Goal: Task Accomplishment & Management: Manage account settings

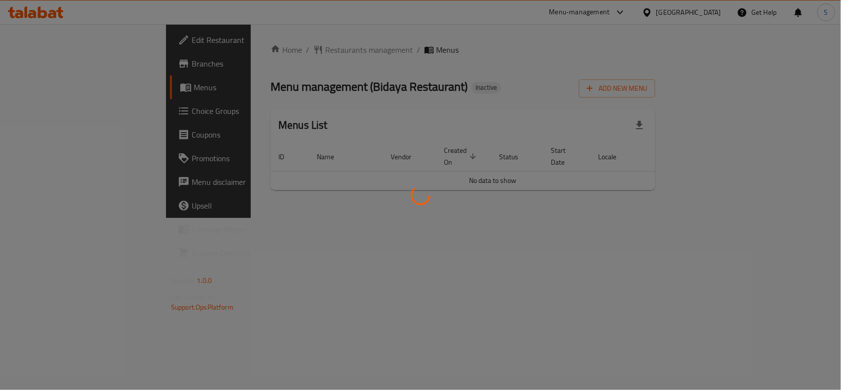
click at [471, 80] on div at bounding box center [420, 195] width 841 height 390
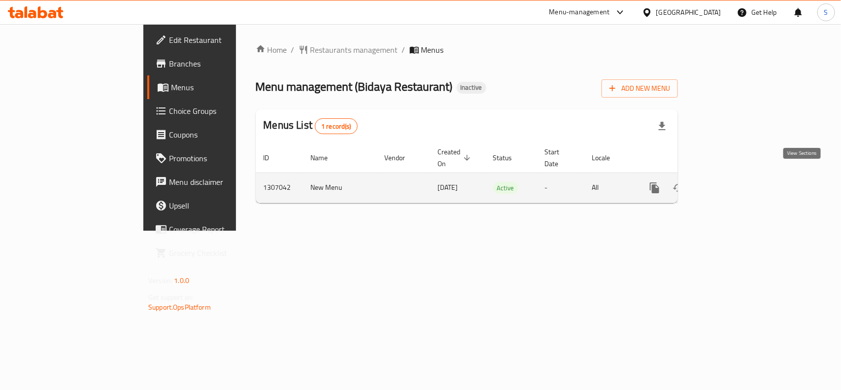
click at [730, 183] on icon "enhanced table" at bounding box center [726, 187] width 9 height 9
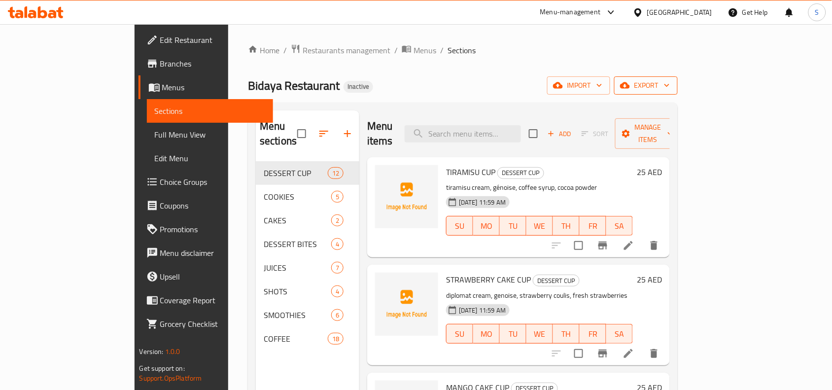
click at [630, 84] on icon "button" at bounding box center [625, 85] width 10 height 6
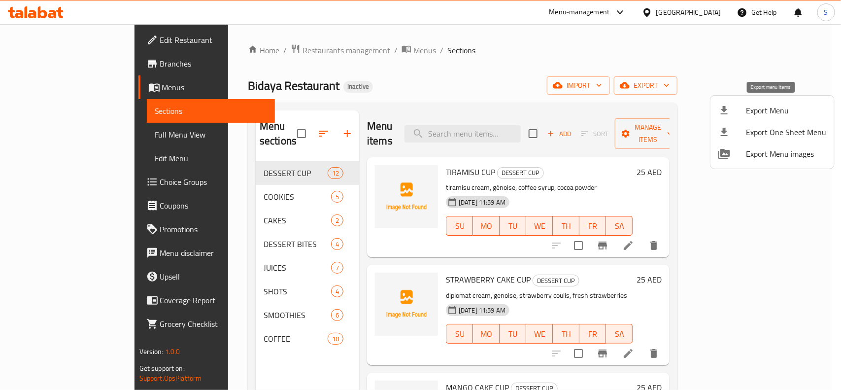
click at [739, 107] on div at bounding box center [733, 110] width 28 height 12
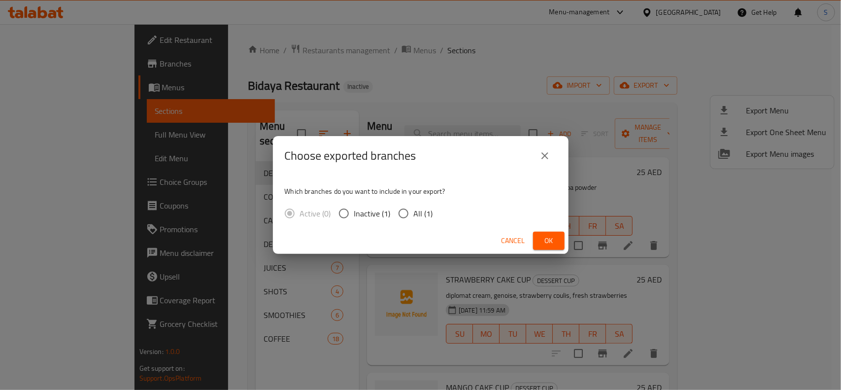
click at [511, 240] on span "Cancel" at bounding box center [514, 241] width 24 height 12
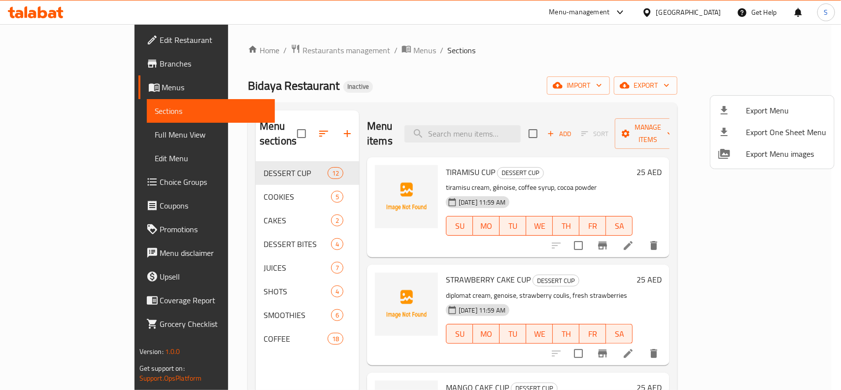
click at [651, 30] on div at bounding box center [420, 195] width 841 height 390
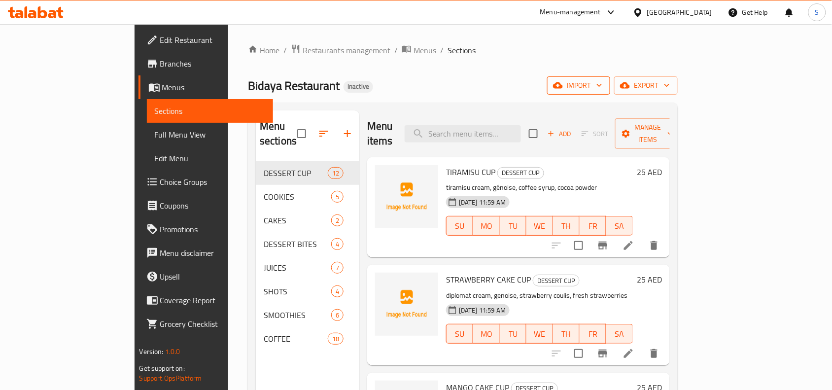
click at [602, 84] on span "import" at bounding box center [578, 85] width 47 height 12
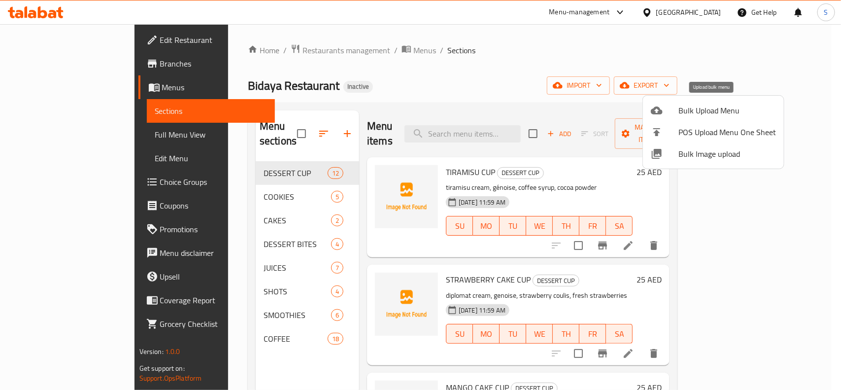
click at [694, 110] on span "Bulk Upload Menu" at bounding box center [728, 110] width 98 height 12
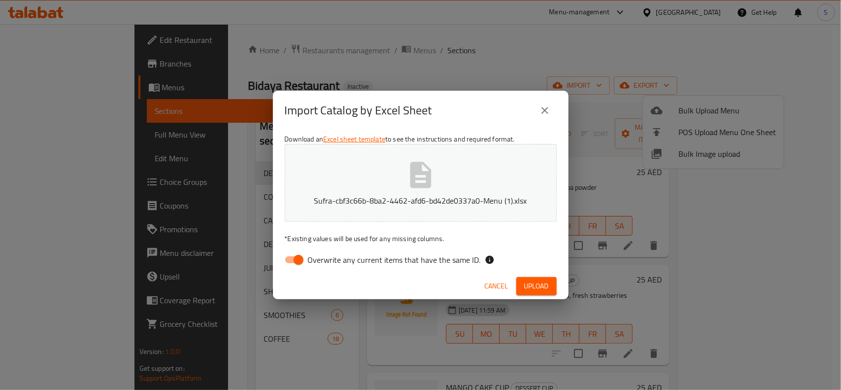
click at [298, 259] on input "Overwrite any current items that have the same ID." at bounding box center [299, 259] width 56 height 19
checkbox input "false"
click at [536, 286] on span "Upload" at bounding box center [536, 286] width 25 height 12
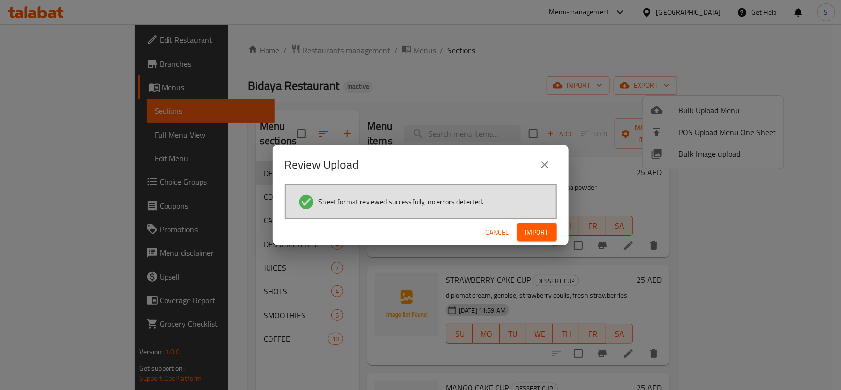
click at [545, 239] on button "Import" at bounding box center [537, 232] width 39 height 18
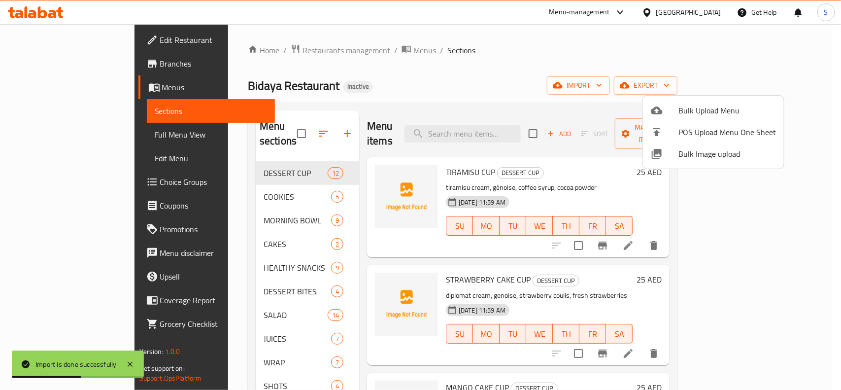
click at [430, 75] on div at bounding box center [420, 195] width 841 height 390
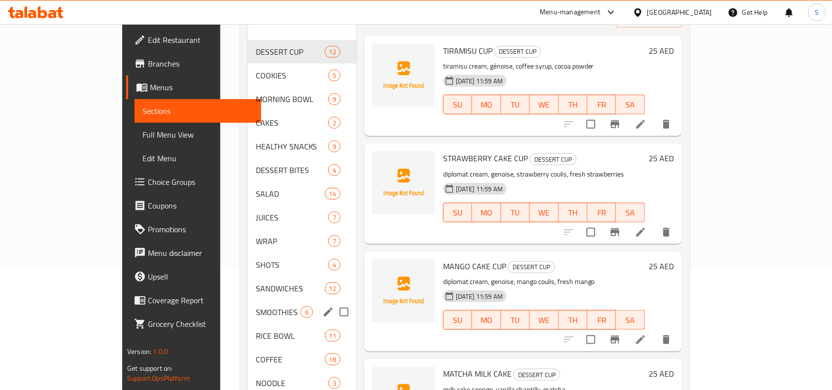
scroll to position [143, 0]
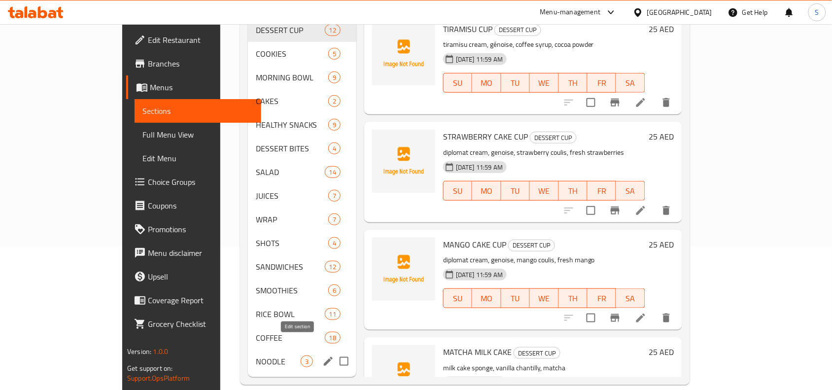
click at [322, 355] on icon "edit" at bounding box center [328, 361] width 12 height 12
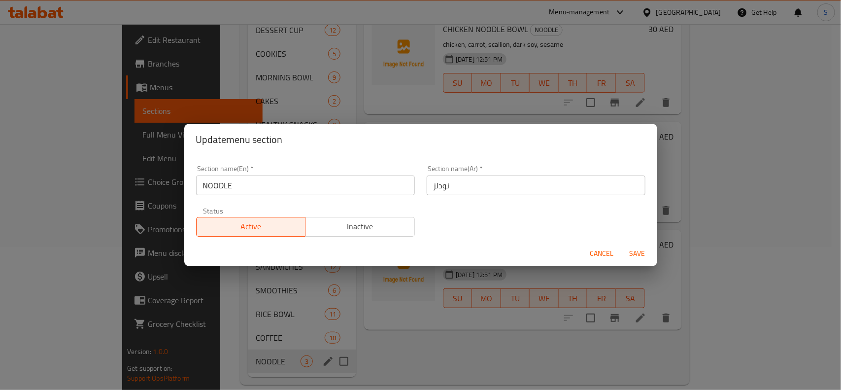
drag, startPoint x: 456, startPoint y: 316, endPoint x: 458, endPoint y: 299, distance: 17.9
click at [457, 312] on div "Update menu section Section name(En)   * NOODLE Section name(En) * Section name…" at bounding box center [420, 195] width 841 height 390
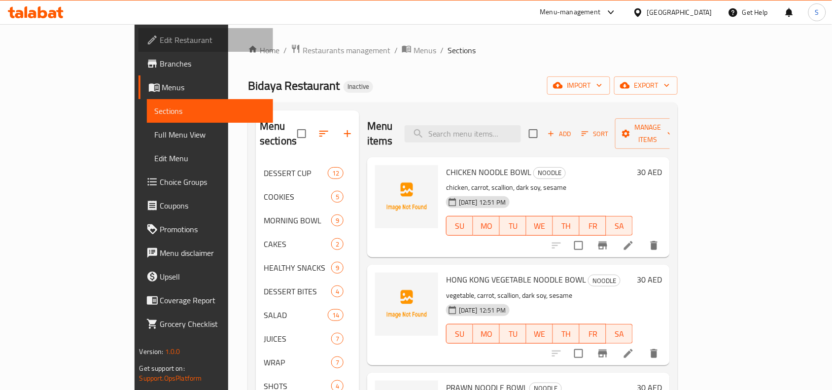
drag, startPoint x: 52, startPoint y: 42, endPoint x: 89, endPoint y: 30, distance: 39.0
click at [160, 42] on span "Edit Restaurant" at bounding box center [212, 40] width 105 height 12
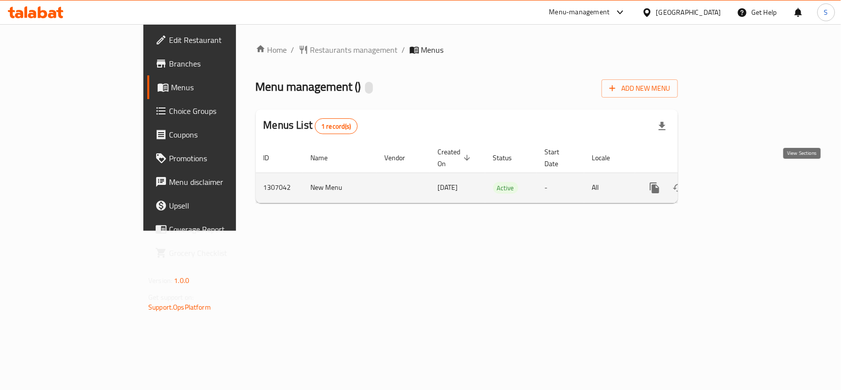
click at [738, 178] on link "enhanced table" at bounding box center [726, 188] width 24 height 24
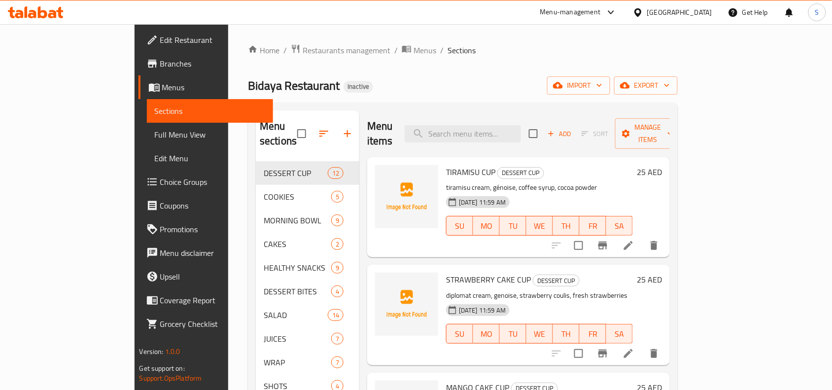
click at [442, 36] on div "Home / Restaurants management / Menus / Sections Bidaya Restaurant Inactive imp…" at bounding box center [462, 285] width 469 height 523
click at [546, 50] on ol "Home / Restaurants management / Menus / Sections" at bounding box center [463, 50] width 430 height 13
